Goal: Task Accomplishment & Management: Use online tool/utility

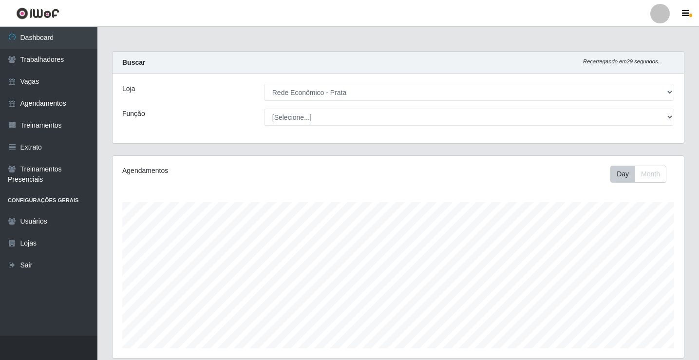
select select "192"
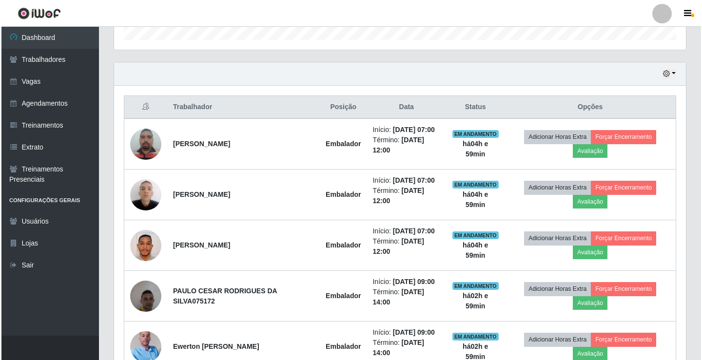
scroll to position [202, 572]
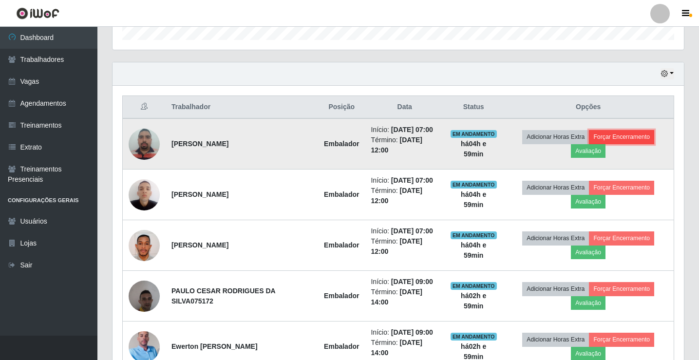
click at [621, 137] on button "Forçar Encerramento" at bounding box center [621, 137] width 65 height 14
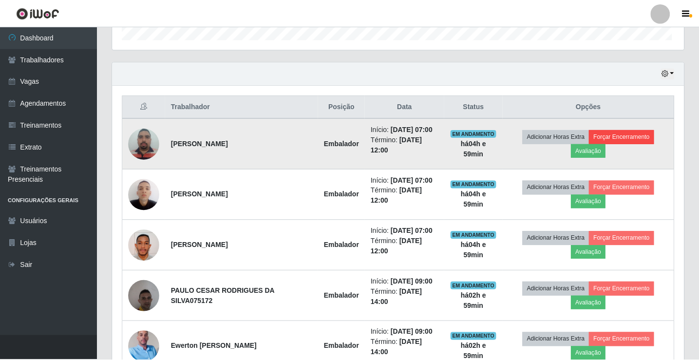
scroll to position [202, 567]
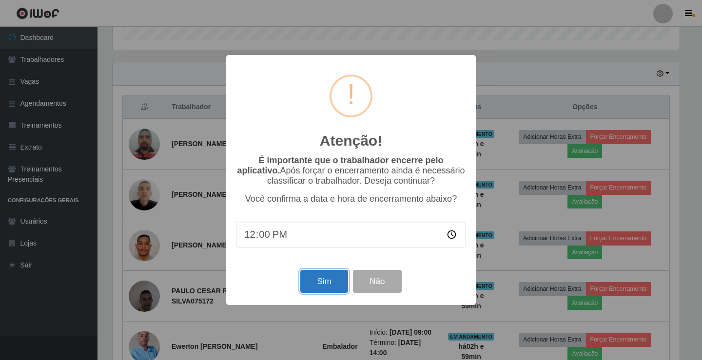
click at [316, 287] on button "Sim" at bounding box center [323, 281] width 47 height 23
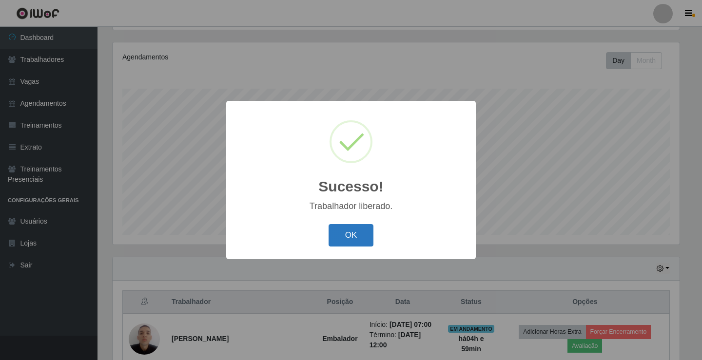
click at [354, 227] on button "OK" at bounding box center [350, 235] width 45 height 23
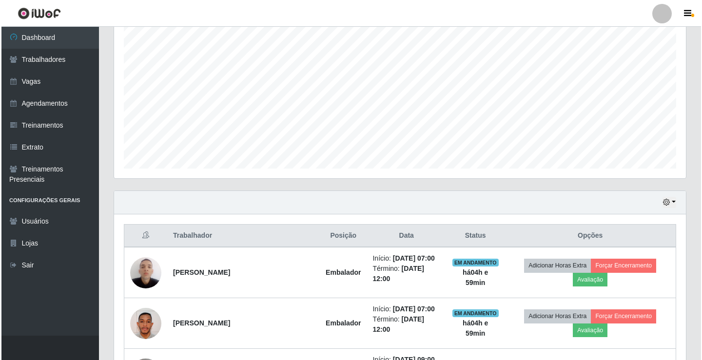
scroll to position [260, 0]
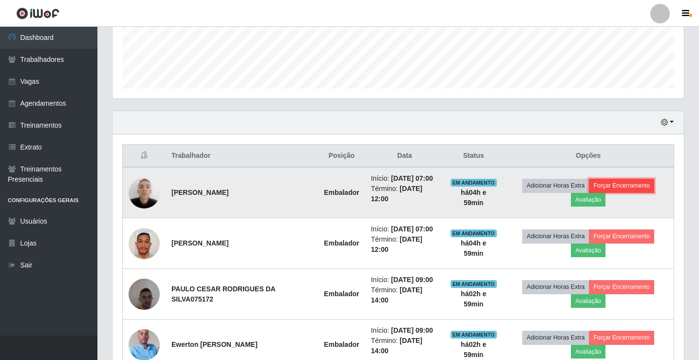
click at [628, 186] on button "Forçar Encerramento" at bounding box center [621, 186] width 65 height 14
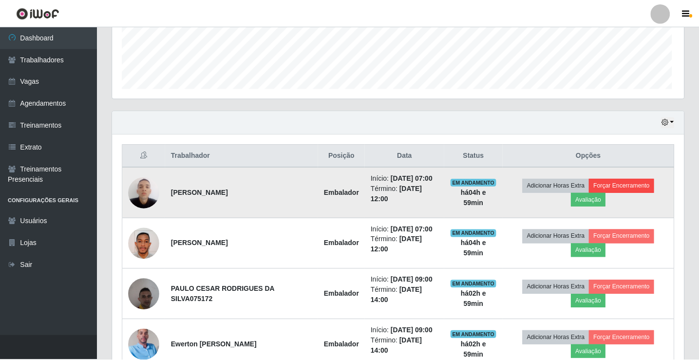
scroll to position [202, 567]
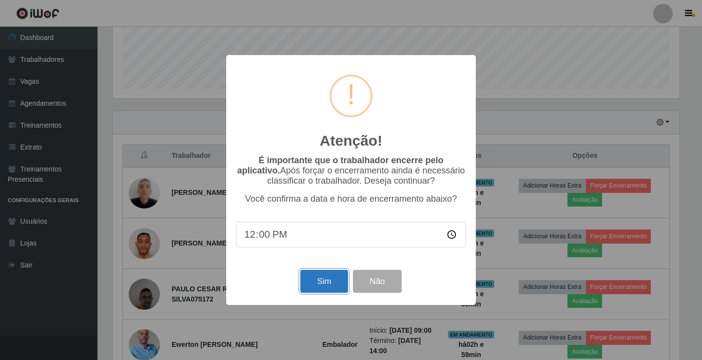
click at [323, 291] on button "Sim" at bounding box center [323, 281] width 47 height 23
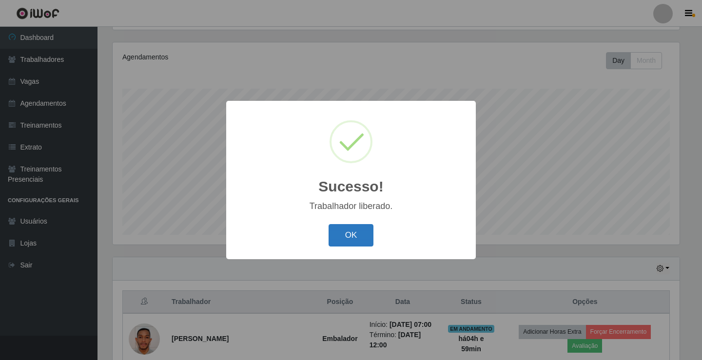
click at [348, 240] on button "OK" at bounding box center [350, 235] width 45 height 23
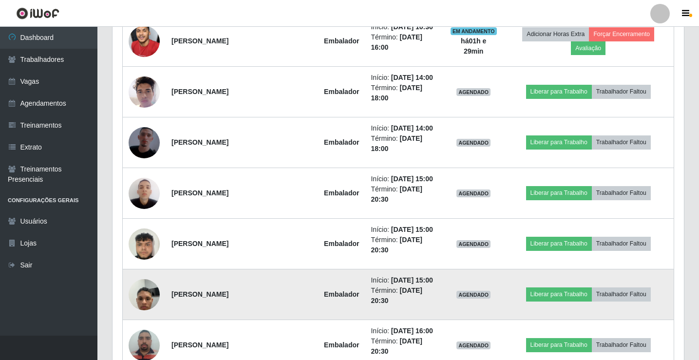
scroll to position [698, 0]
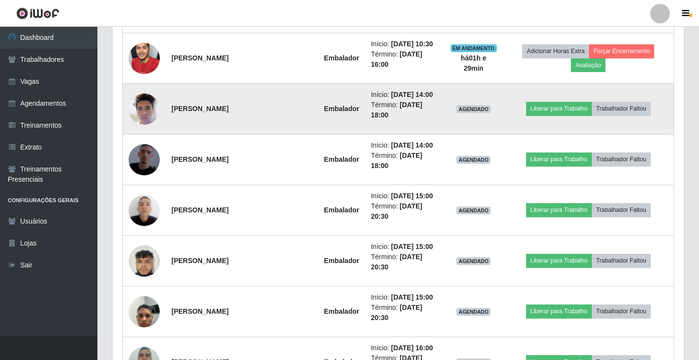
click at [150, 112] on img at bounding box center [144, 108] width 31 height 41
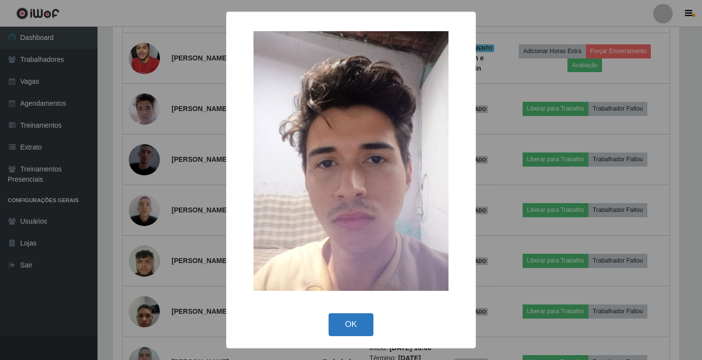
click at [348, 323] on button "OK" at bounding box center [350, 324] width 45 height 23
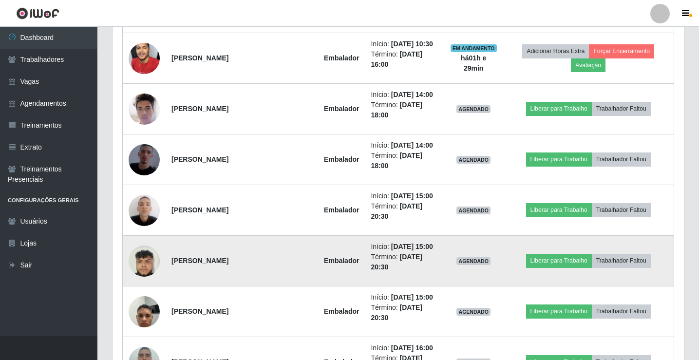
scroll to position [0, 0]
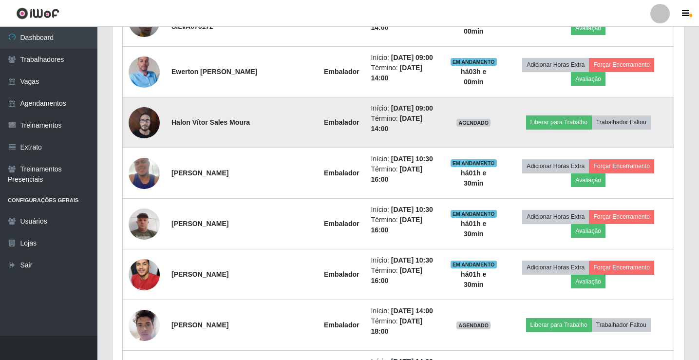
click at [136, 124] on img at bounding box center [144, 122] width 31 height 41
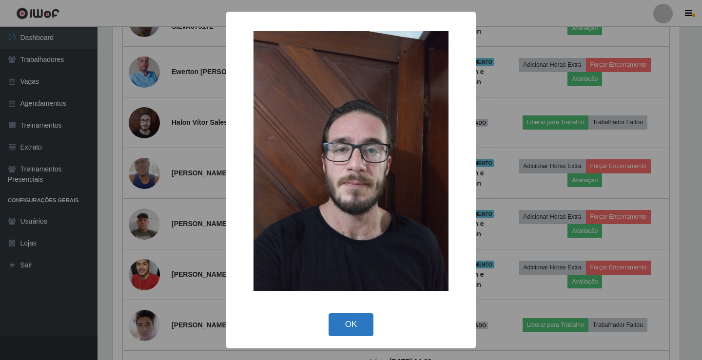
click at [348, 326] on button "OK" at bounding box center [350, 324] width 45 height 23
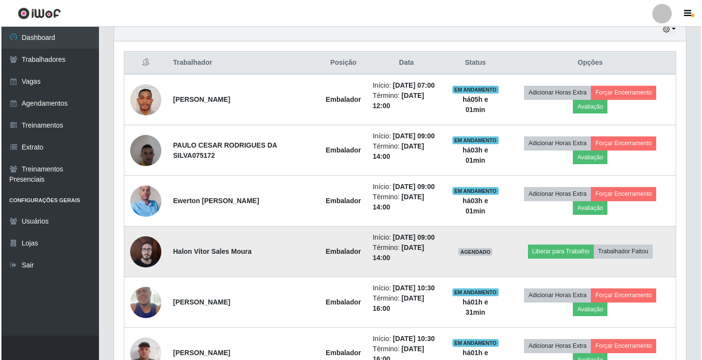
scroll to position [336, 0]
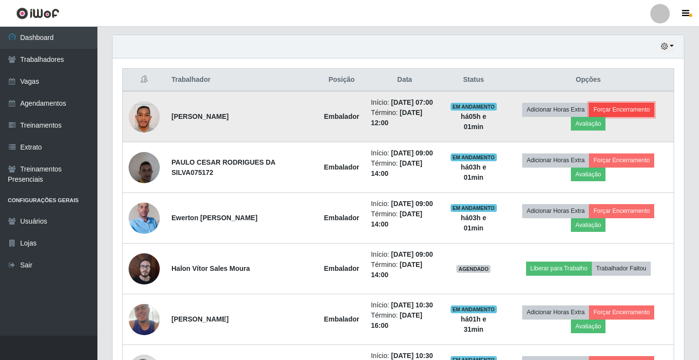
click at [622, 112] on button "Forçar Encerramento" at bounding box center [621, 110] width 65 height 14
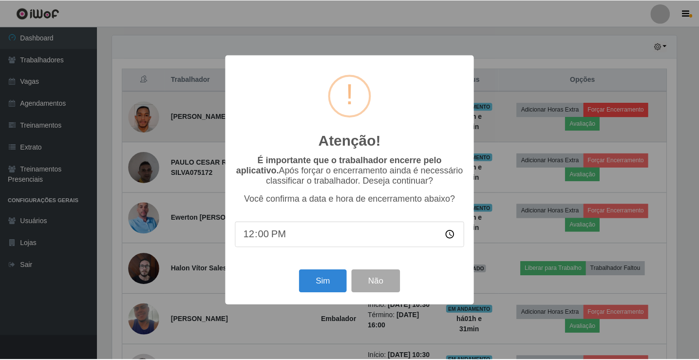
scroll to position [202, 567]
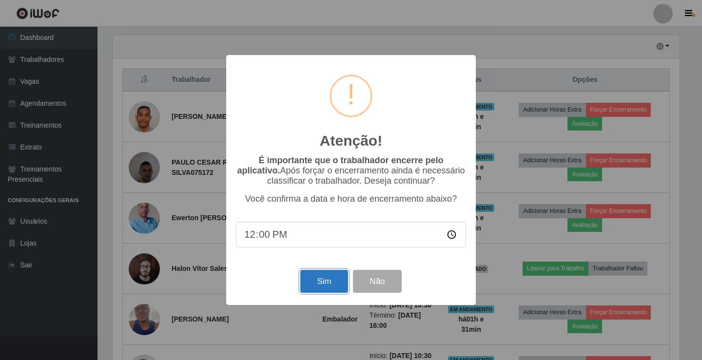
click at [327, 284] on button "Sim" at bounding box center [323, 281] width 47 height 23
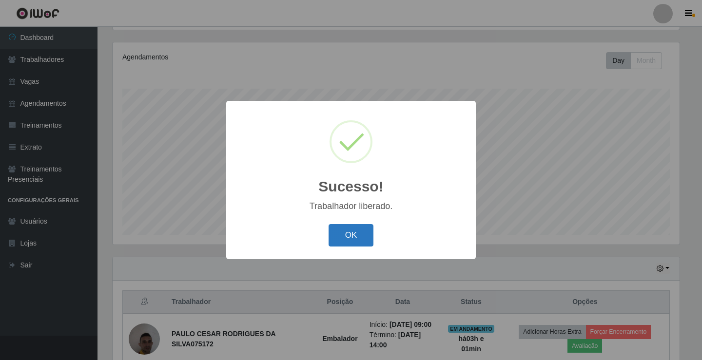
click at [359, 239] on button "OK" at bounding box center [350, 235] width 45 height 23
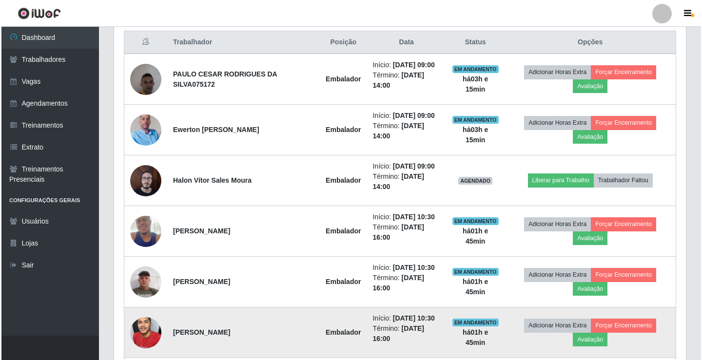
scroll to position [357, 0]
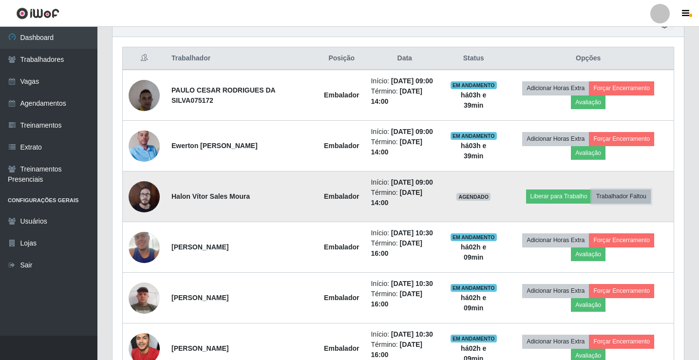
click at [612, 200] on button "Trabalhador Faltou" at bounding box center [621, 197] width 59 height 14
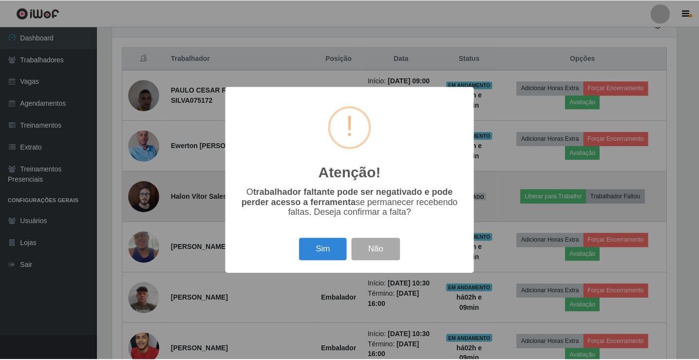
scroll to position [202, 567]
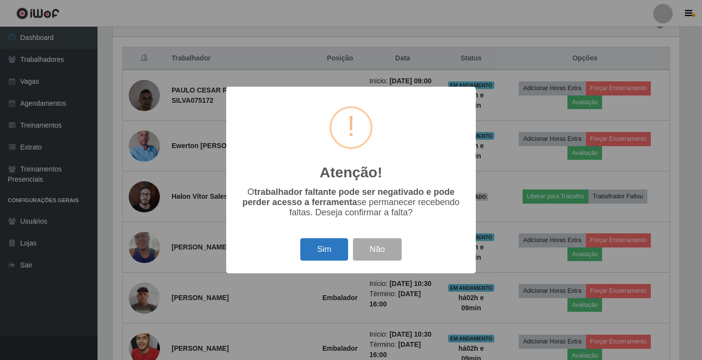
click at [333, 259] on button "Sim" at bounding box center [323, 249] width 47 height 23
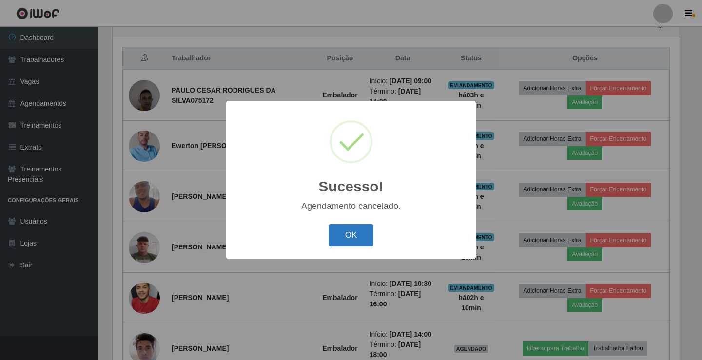
click at [359, 243] on button "OK" at bounding box center [350, 235] width 45 height 23
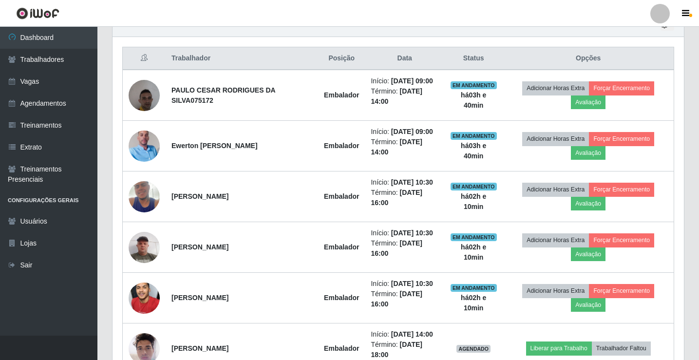
scroll to position [202, 572]
